Goal: Information Seeking & Learning: Find specific fact

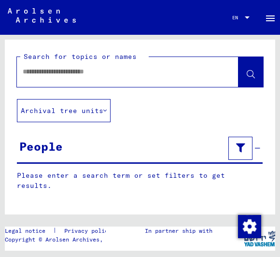
click at [243, 144] on icon at bounding box center [240, 147] width 9 height 7
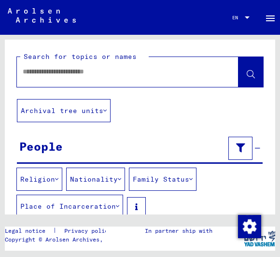
click at [62, 177] on button "Religion" at bounding box center [39, 178] width 46 height 23
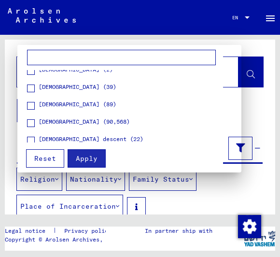
scroll to position [544, 0]
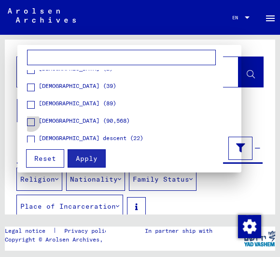
click at [30, 124] on span at bounding box center [31, 122] width 8 height 8
click at [87, 157] on span "Apply" at bounding box center [87, 158] width 22 height 9
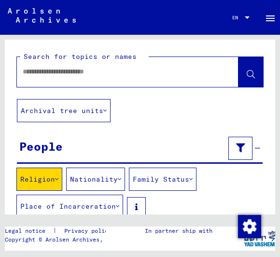
click at [118, 180] on button "Nationality" at bounding box center [95, 178] width 59 height 23
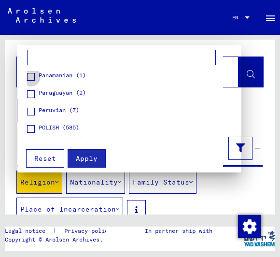
scroll to position [1320, 0]
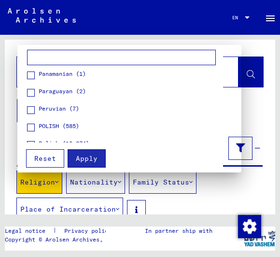
click at [29, 130] on span at bounding box center [31, 127] width 8 height 8
click at [83, 155] on span "Apply" at bounding box center [87, 158] width 22 height 9
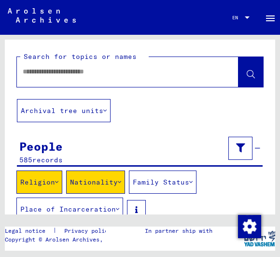
click at [192, 185] on button "Family Status" at bounding box center [163, 181] width 68 height 23
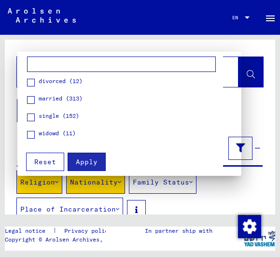
click at [32, 97] on span at bounding box center [31, 100] width 8 height 8
click at [88, 157] on button "Apply" at bounding box center [87, 161] width 38 height 18
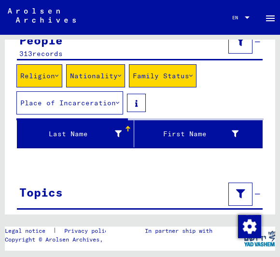
scroll to position [106, 0]
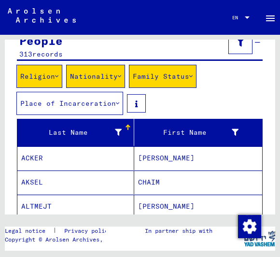
click at [54, 131] on div "Last Name" at bounding box center [71, 132] width 100 height 10
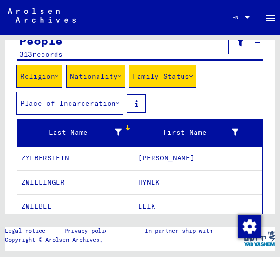
click at [57, 133] on div "Last Name" at bounding box center [71, 132] width 100 height 10
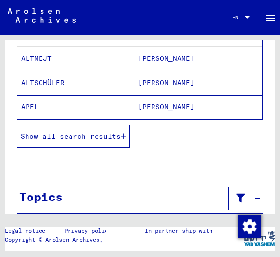
scroll to position [252, 0]
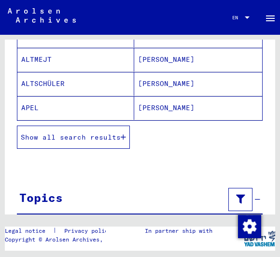
click at [120, 135] on span "Show all search results" at bounding box center [71, 137] width 100 height 9
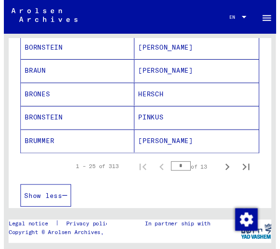
scroll to position [720, 0]
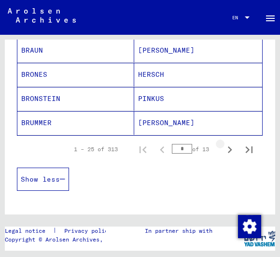
click at [231, 151] on icon "Next page" at bounding box center [230, 149] width 4 height 7
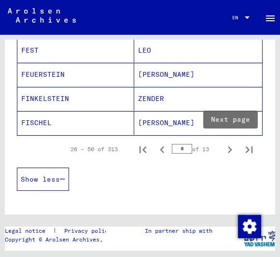
click at [229, 152] on icon "Next page" at bounding box center [230, 149] width 4 height 7
type input "*"
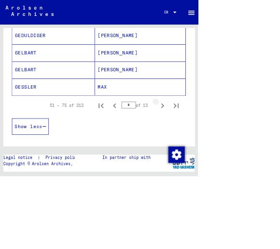
scroll to position [449, 0]
